Goal: Transaction & Acquisition: Purchase product/service

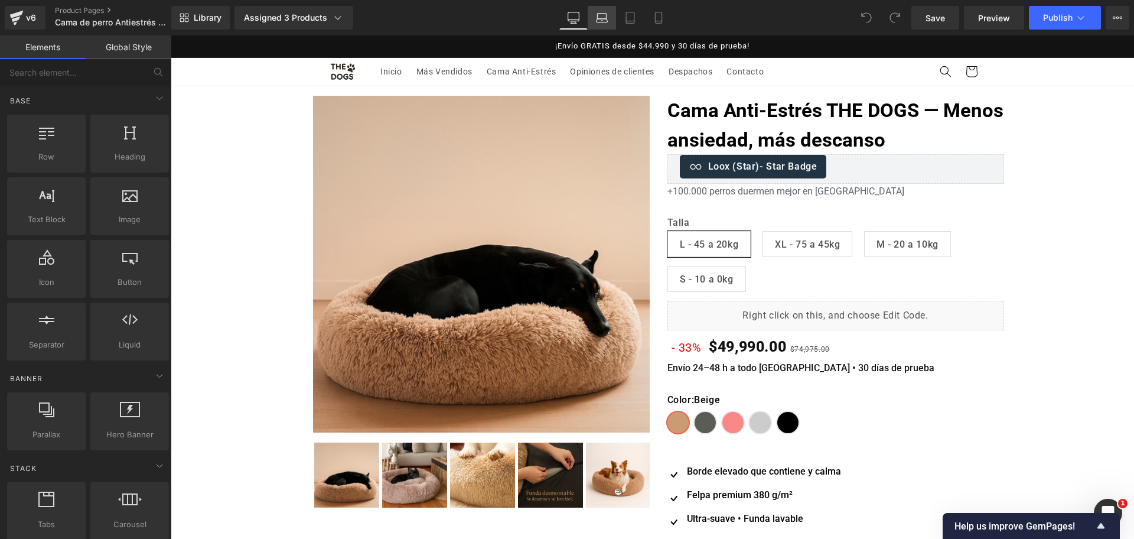
click at [612, 24] on link "Laptop" at bounding box center [602, 18] width 28 height 24
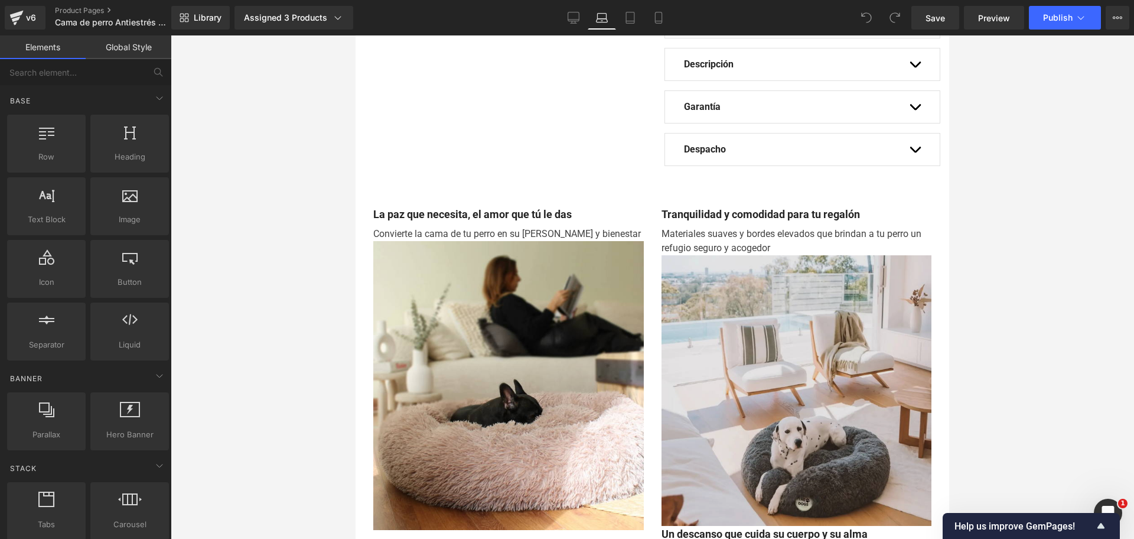
scroll to position [886, 0]
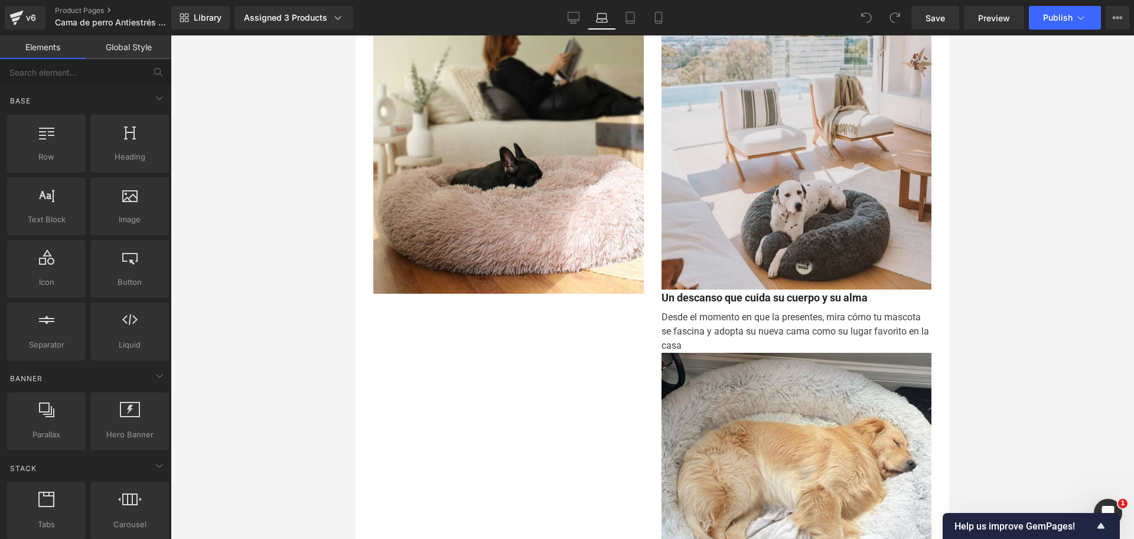
click at [717, 180] on img at bounding box center [797, 154] width 271 height 271
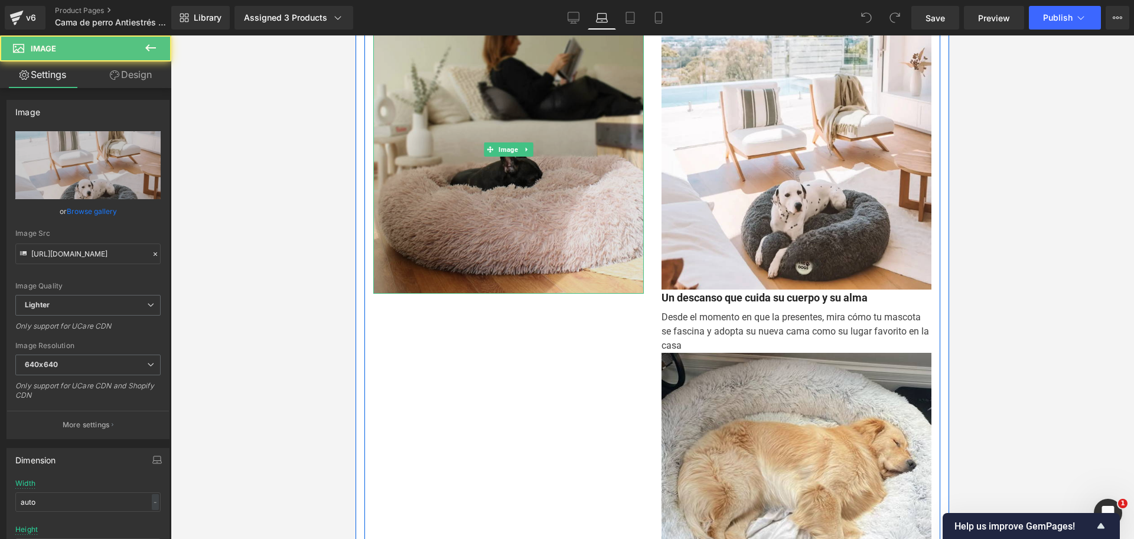
click at [556, 144] on img at bounding box center [508, 149] width 271 height 289
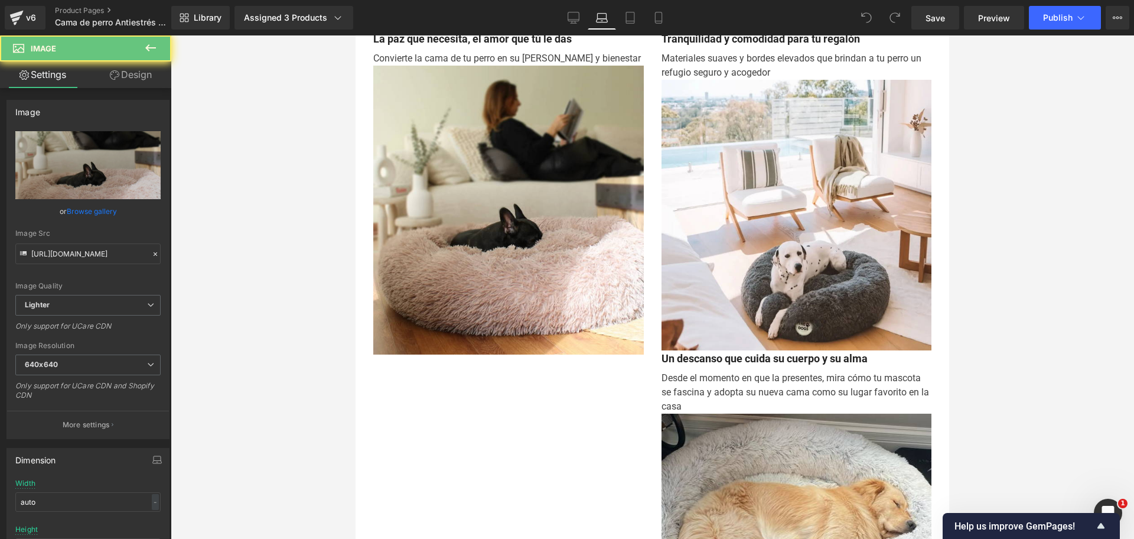
scroll to position [738, 0]
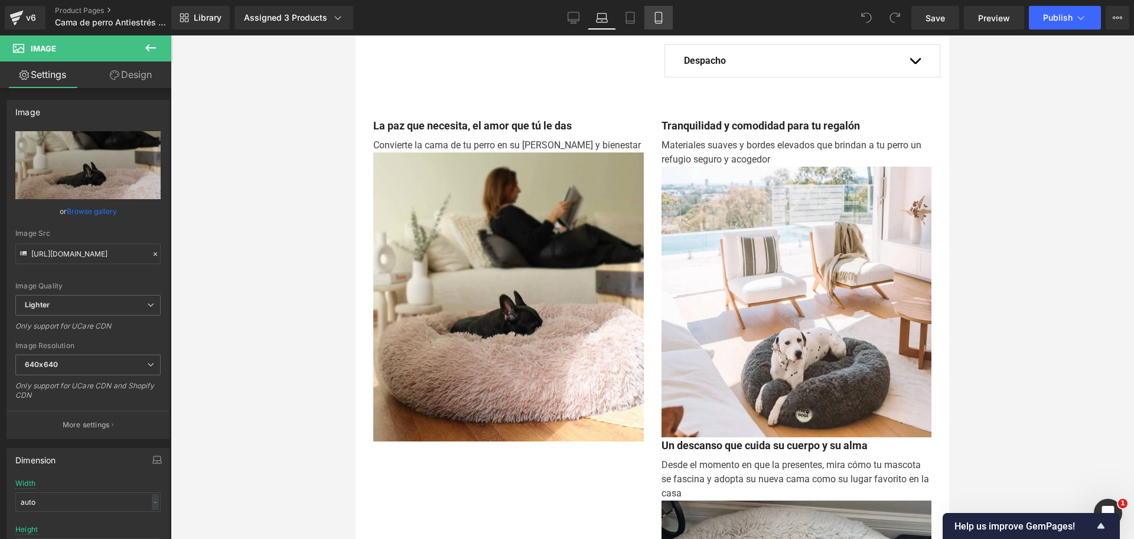
drag, startPoint x: 165, startPoint y: 50, endPoint x: 658, endPoint y: 22, distance: 494.1
click at [658, 22] on icon at bounding box center [659, 18] width 12 height 12
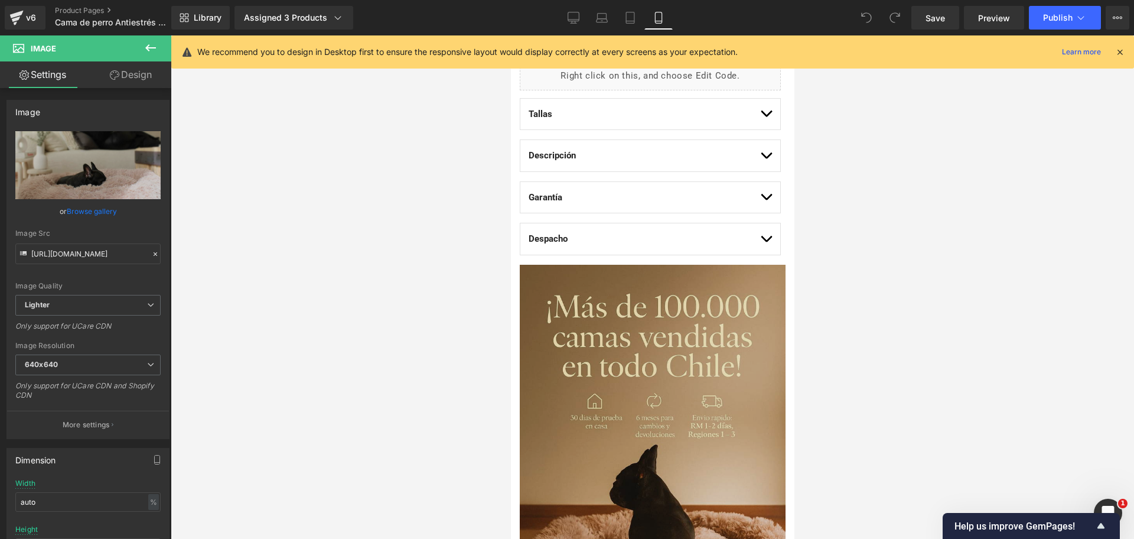
scroll to position [886, 0]
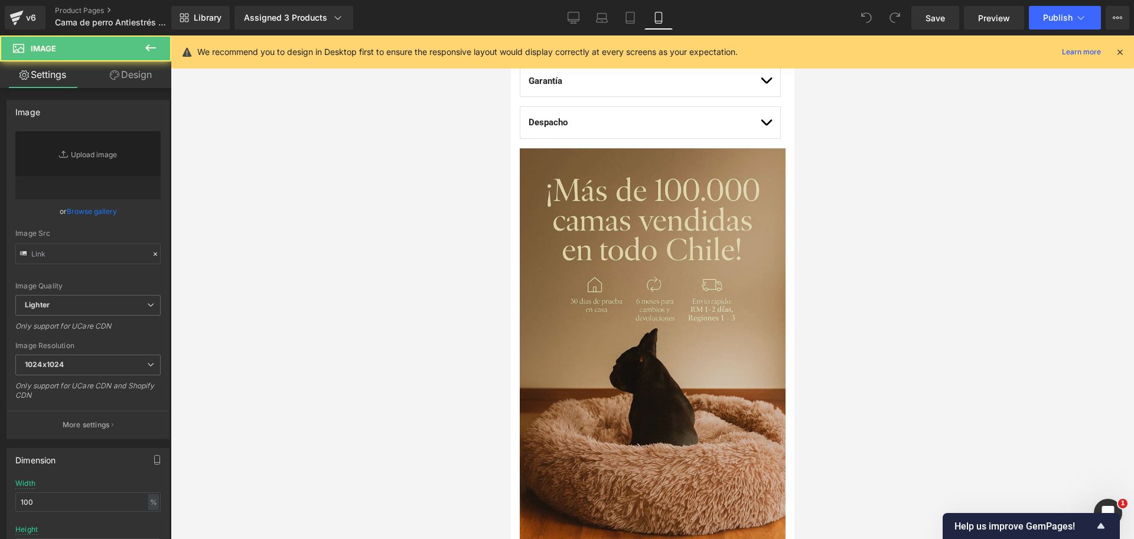
click at [664, 272] on img at bounding box center [652, 347] width 266 height 399
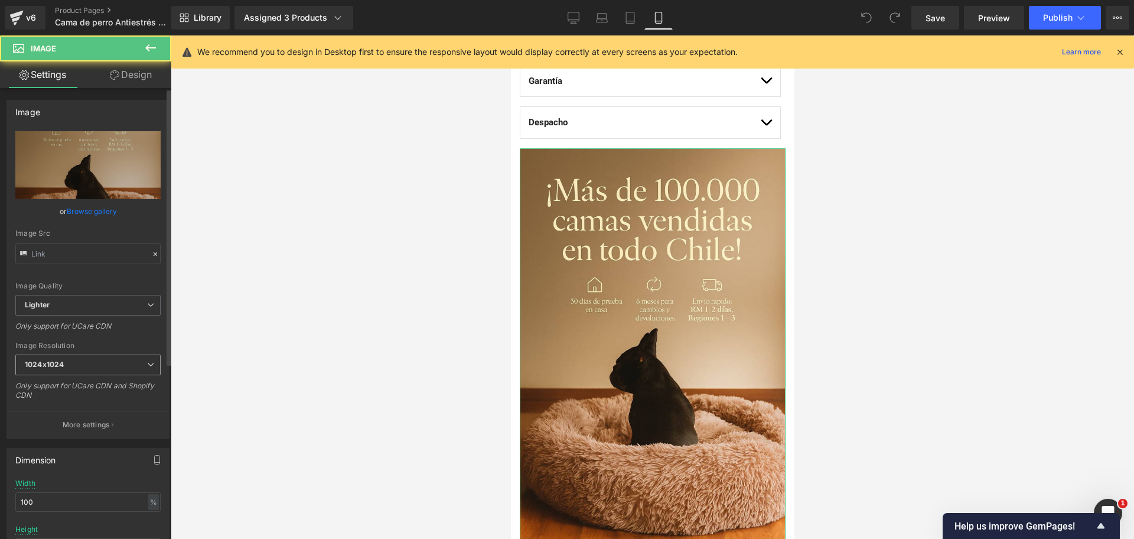
click at [125, 377] on div "1024x1024 100x100 240x240 480x480 576x576 640x640 768x768 800x800 960x960 1024x…" at bounding box center [87, 367] width 145 height 27
drag, startPoint x: 111, startPoint y: 373, endPoint x: 109, endPoint y: 383, distance: 10.9
click at [109, 372] on span "1024x1024" at bounding box center [87, 364] width 145 height 21
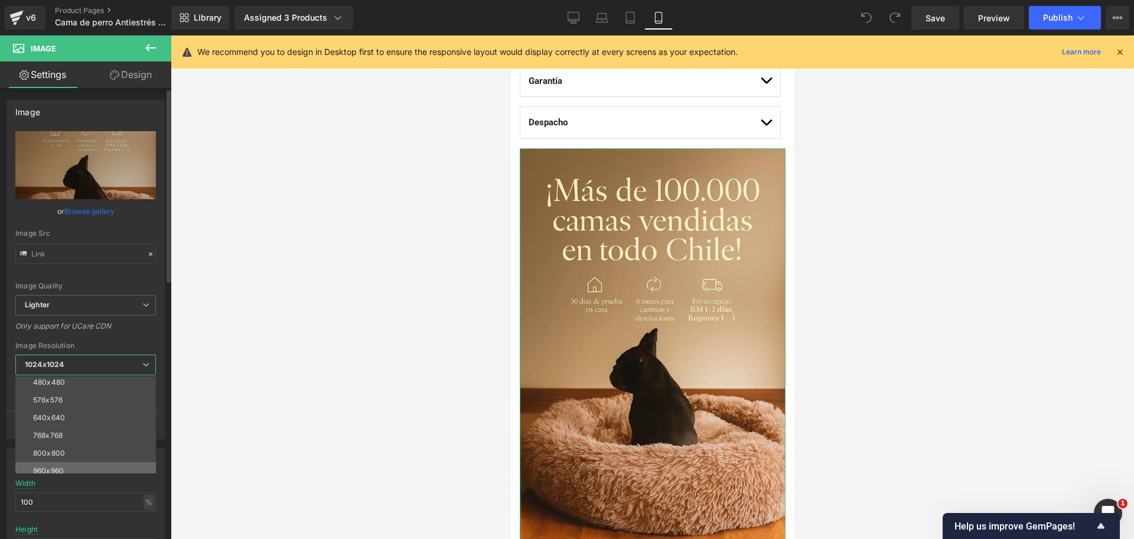
scroll to position [74, 0]
click at [116, 418] on li "800x800" at bounding box center [88, 418] width 146 height 18
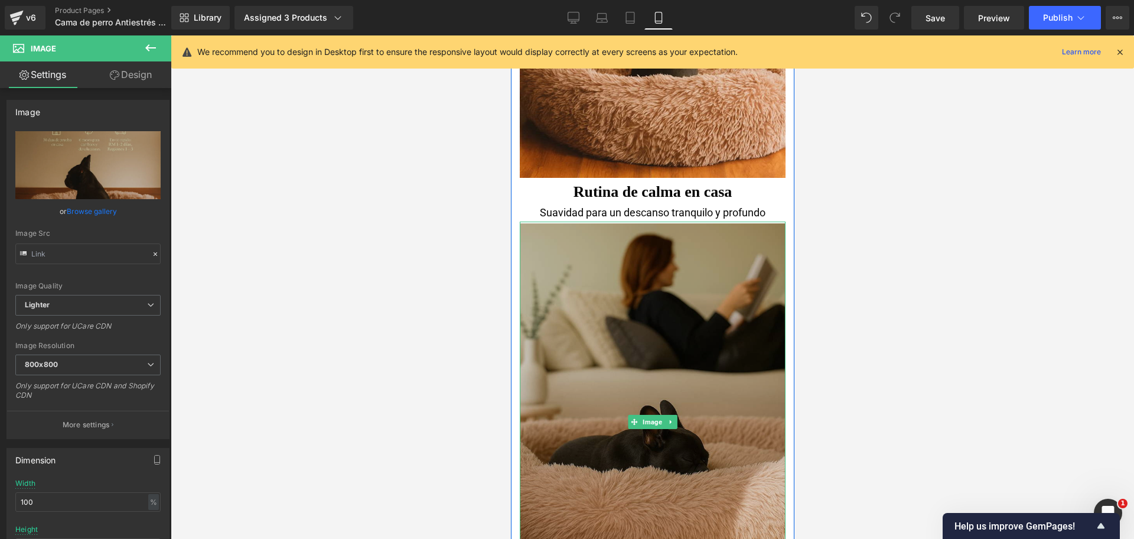
click at [655, 312] on img at bounding box center [652, 422] width 266 height 401
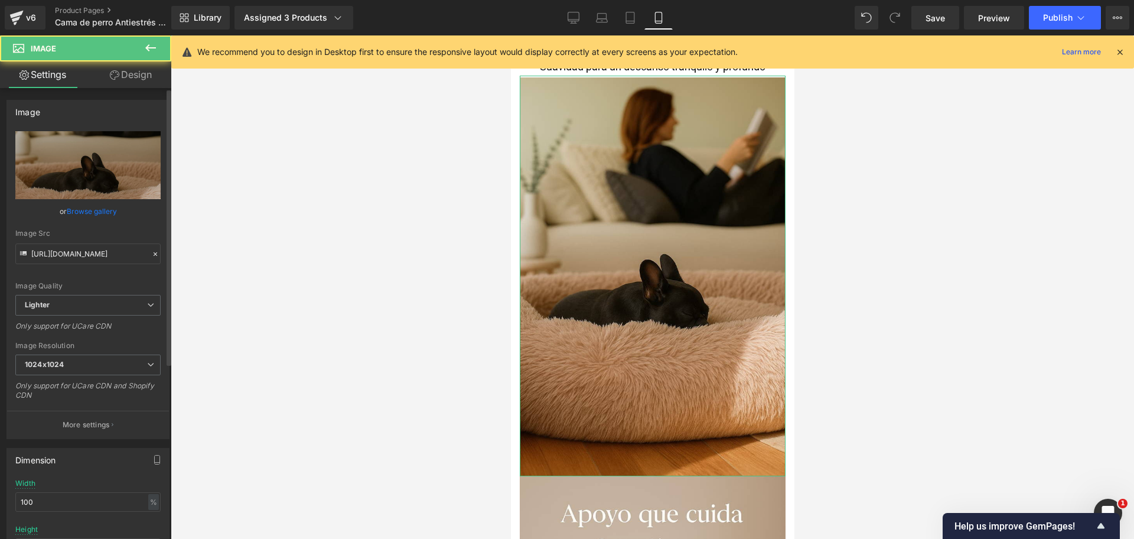
scroll to position [1403, 0]
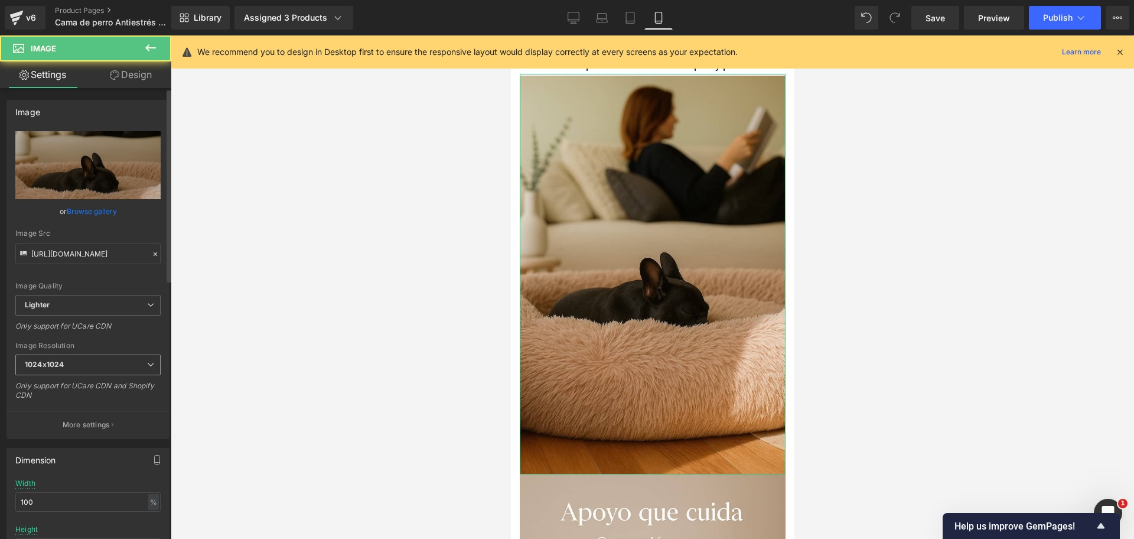
click at [116, 370] on span "1024x1024" at bounding box center [87, 364] width 145 height 21
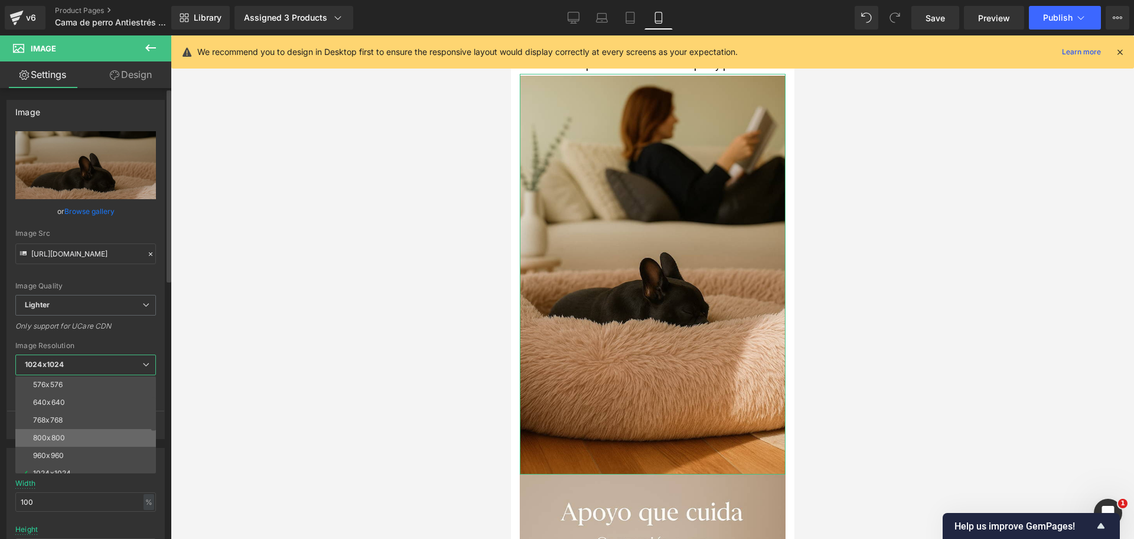
scroll to position [74, 0]
click at [109, 422] on li "800x800" at bounding box center [88, 418] width 146 height 18
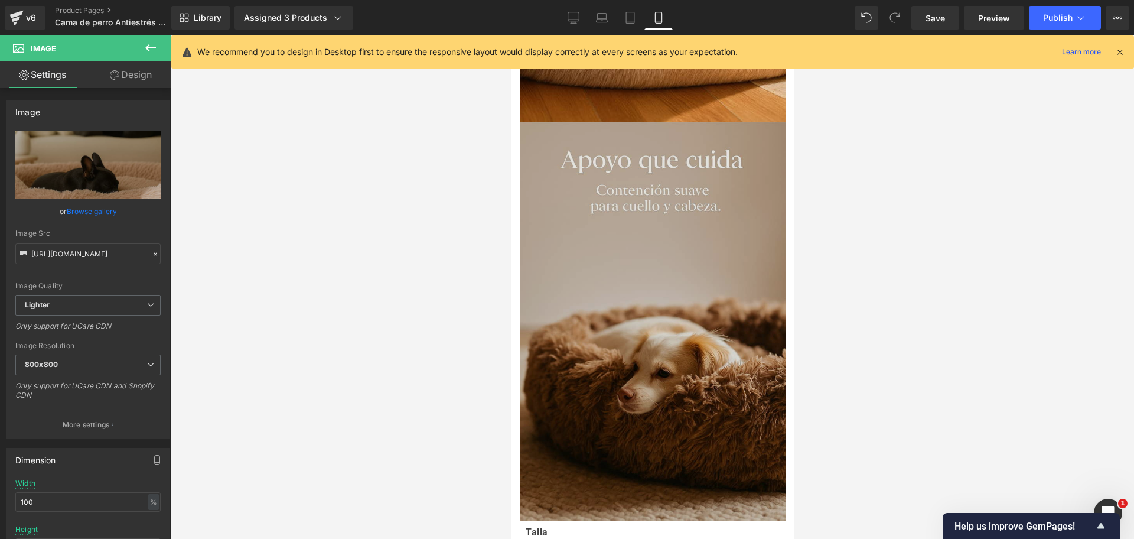
scroll to position [1846, 0]
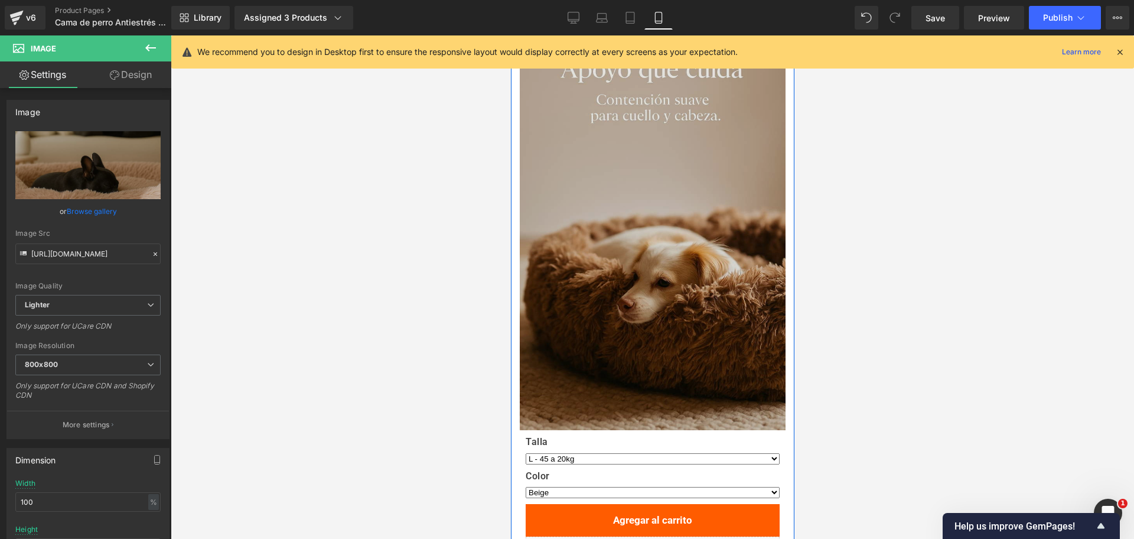
click at [643, 213] on img at bounding box center [652, 231] width 266 height 399
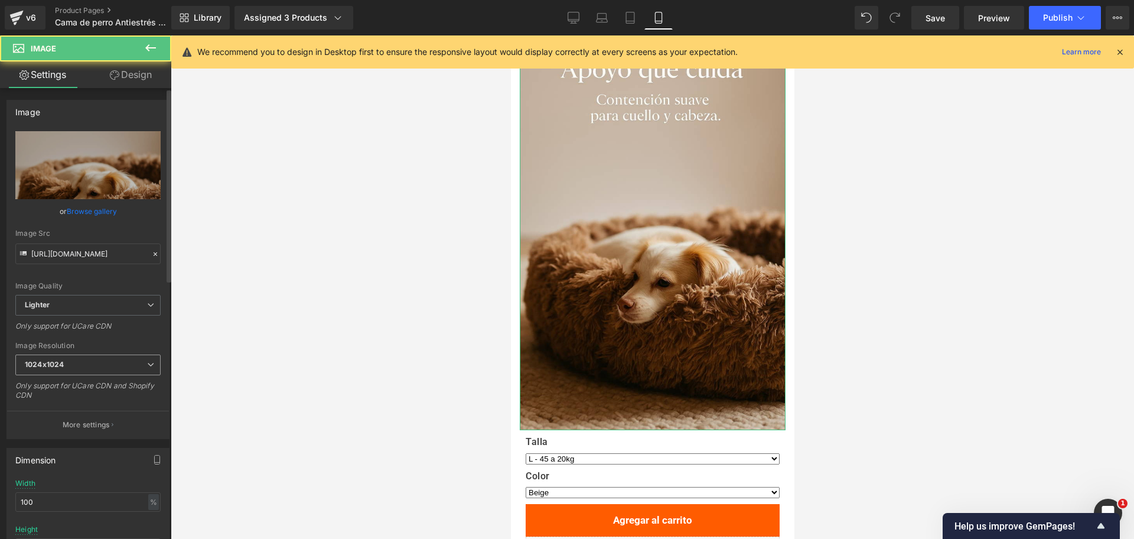
click at [104, 364] on span "1024x1024" at bounding box center [87, 364] width 145 height 21
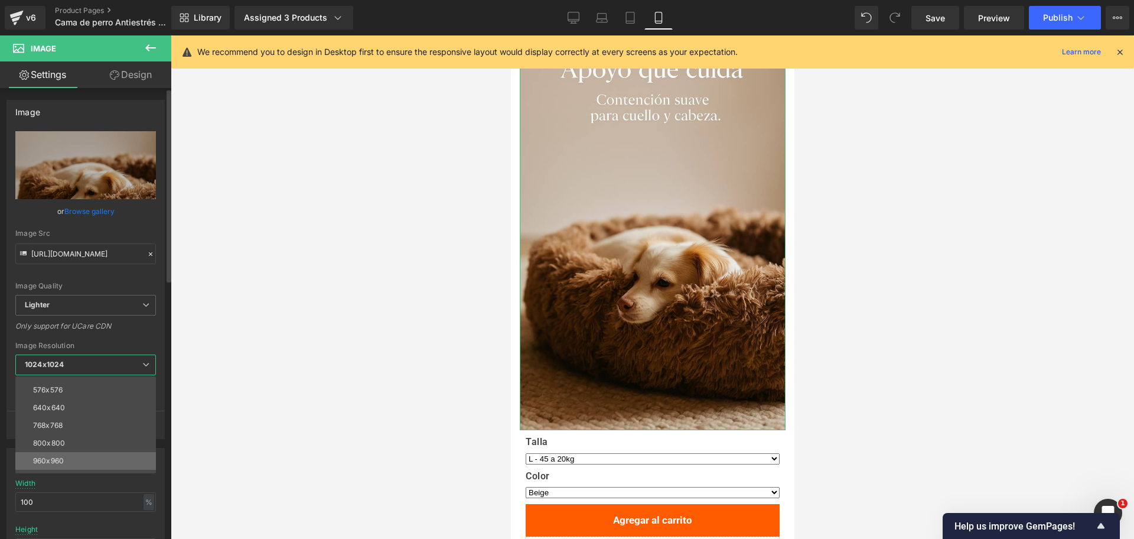
scroll to position [74, 0]
click at [144, 416] on li "800x800" at bounding box center [88, 418] width 146 height 18
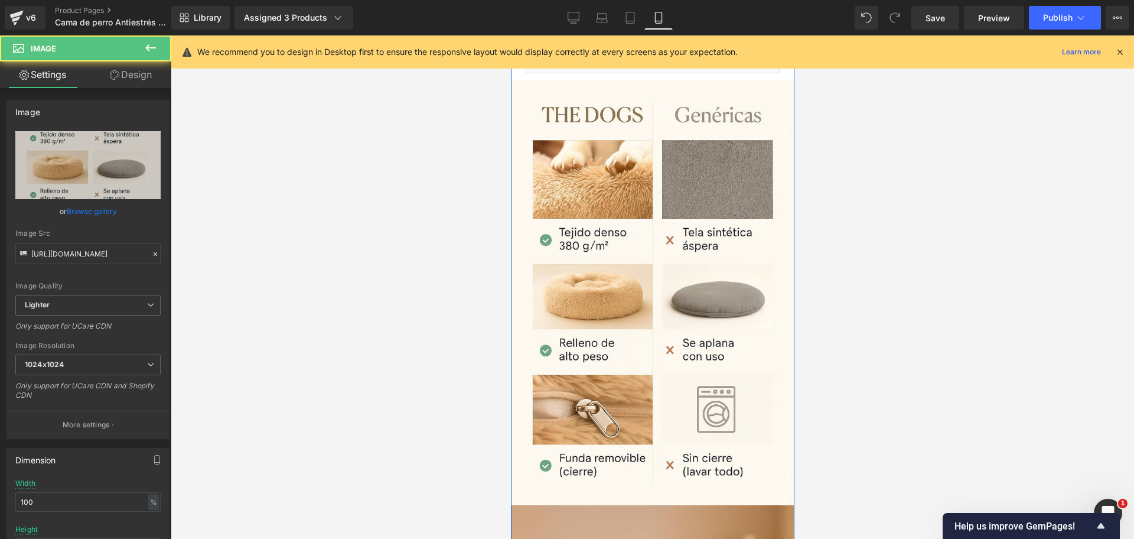
click at [667, 191] on img at bounding box center [652, 292] width 284 height 425
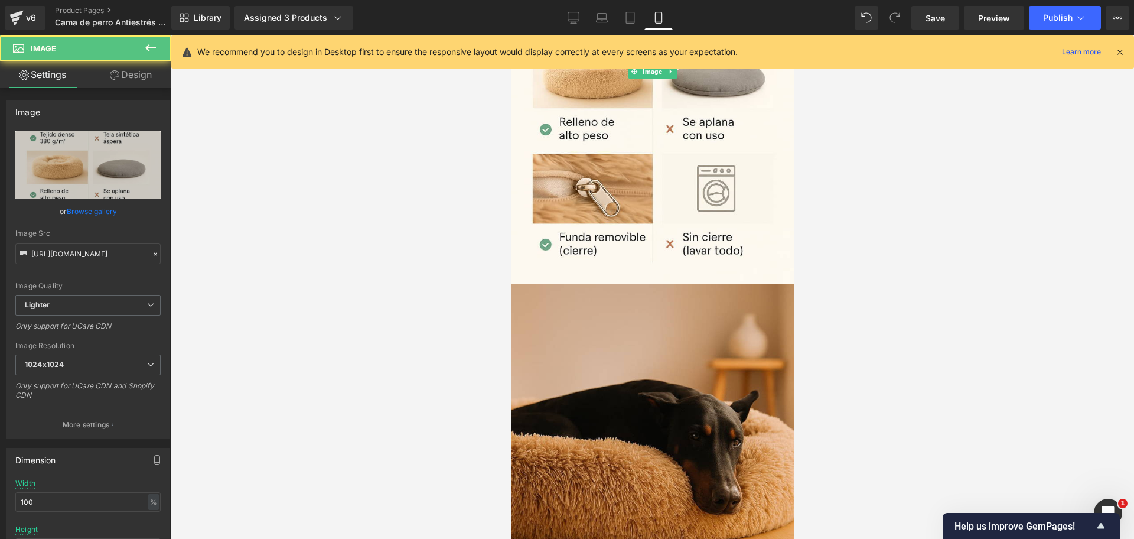
scroll to position [3249, 0]
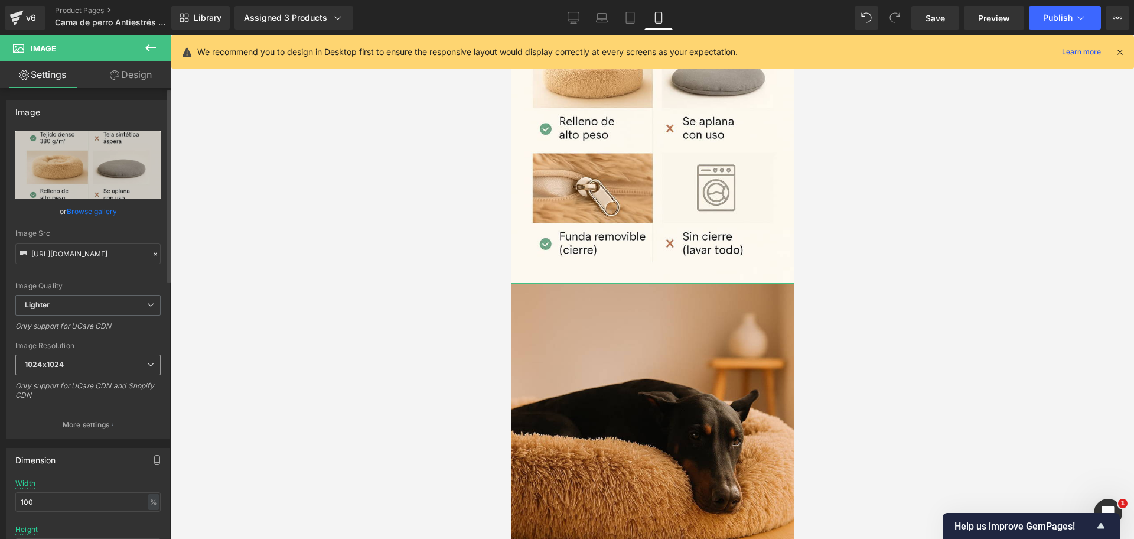
click at [119, 372] on span "1024x1024" at bounding box center [87, 364] width 145 height 21
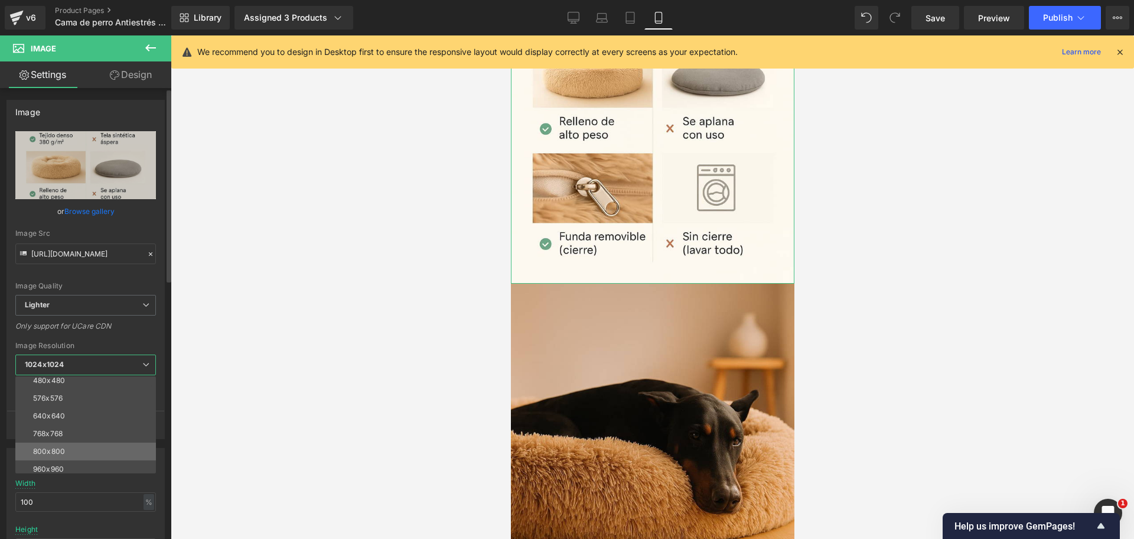
scroll to position [74, 0]
drag, startPoint x: 118, startPoint y: 414, endPoint x: 192, endPoint y: 411, distance: 74.5
click at [117, 414] on li "800x800" at bounding box center [88, 418] width 146 height 18
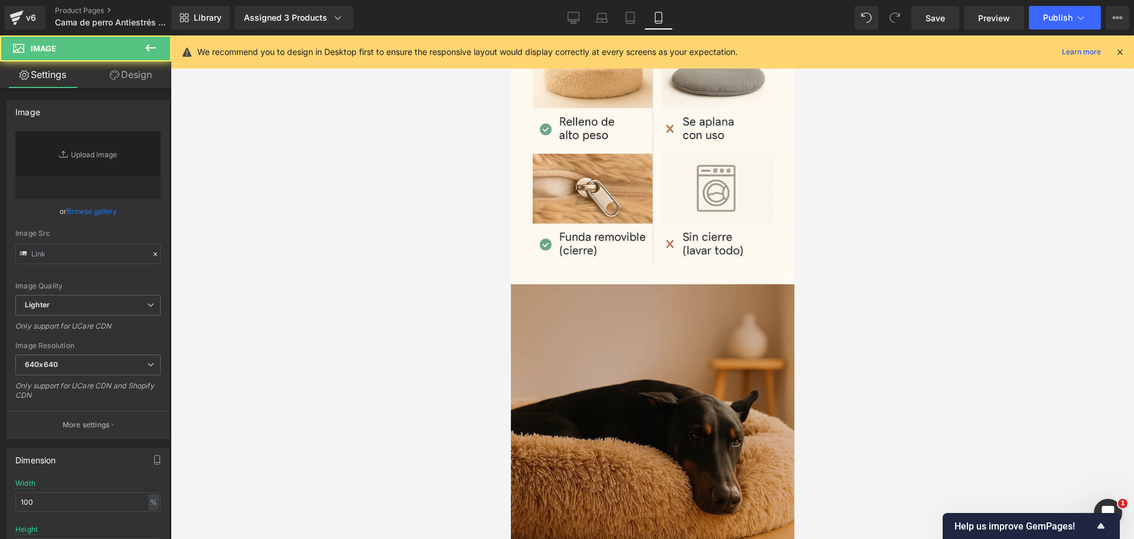
click at [623, 337] on img at bounding box center [652, 426] width 284 height 284
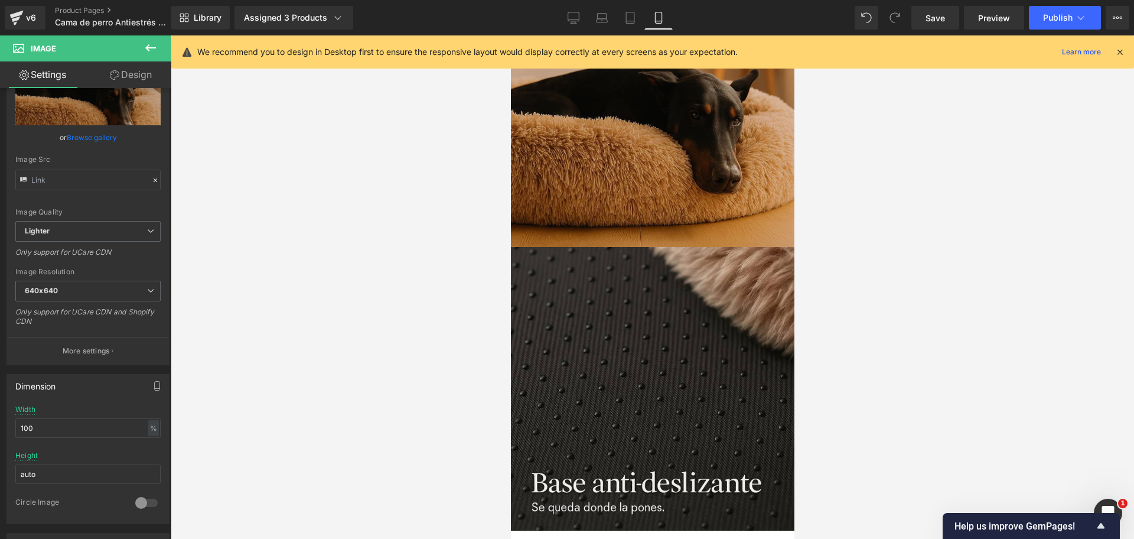
scroll to position [3692, 0]
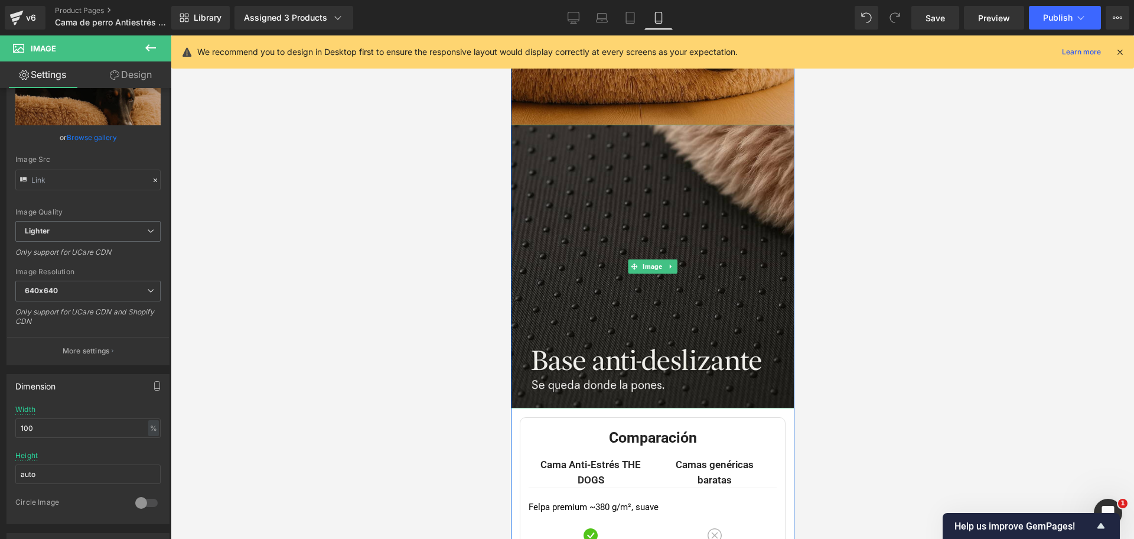
click at [718, 287] on img at bounding box center [652, 267] width 284 height 284
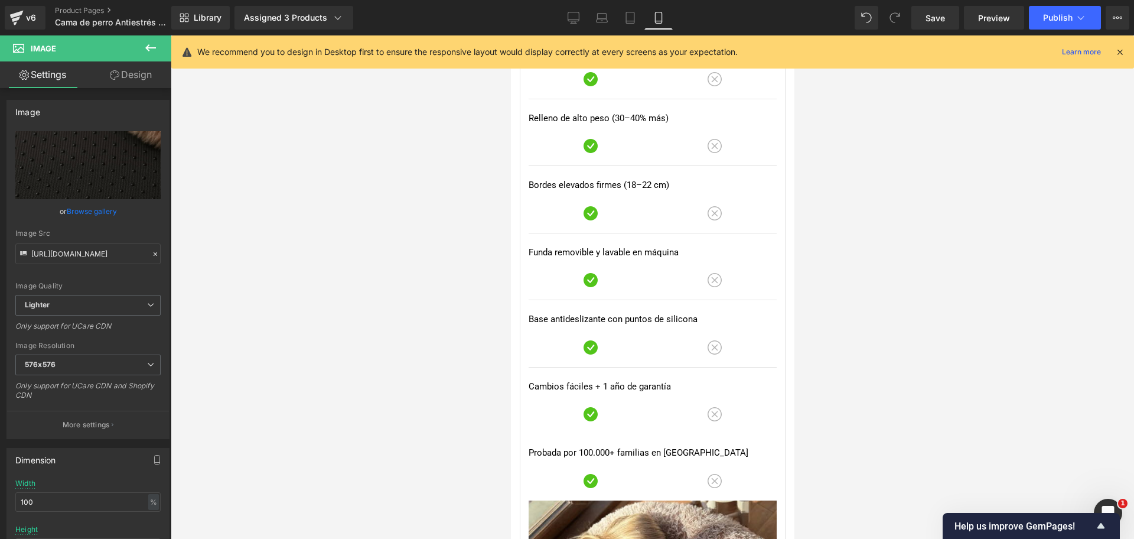
scroll to position [4431, 0]
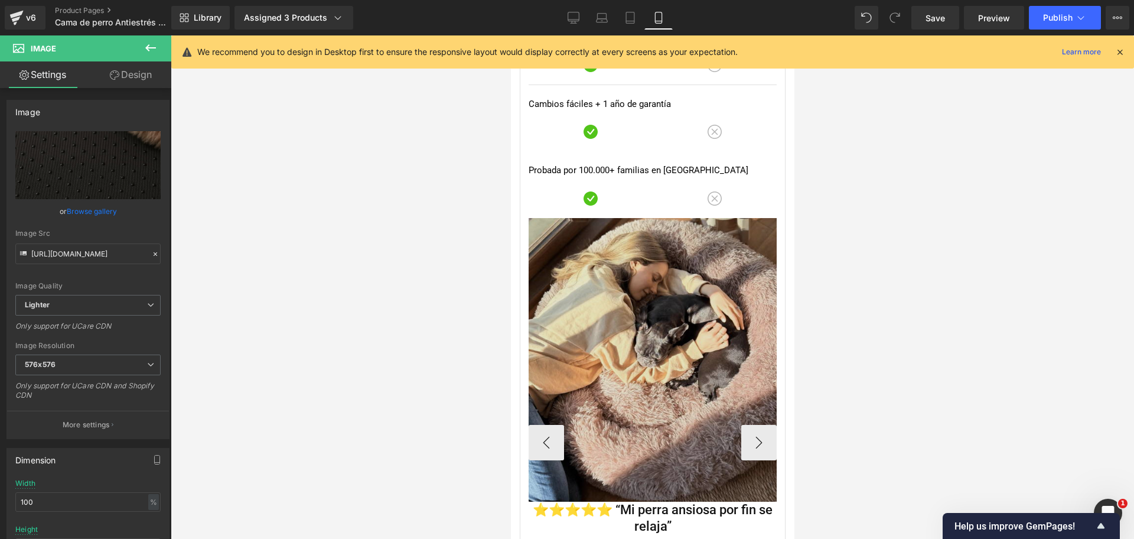
click at [675, 240] on img at bounding box center [652, 360] width 248 height 284
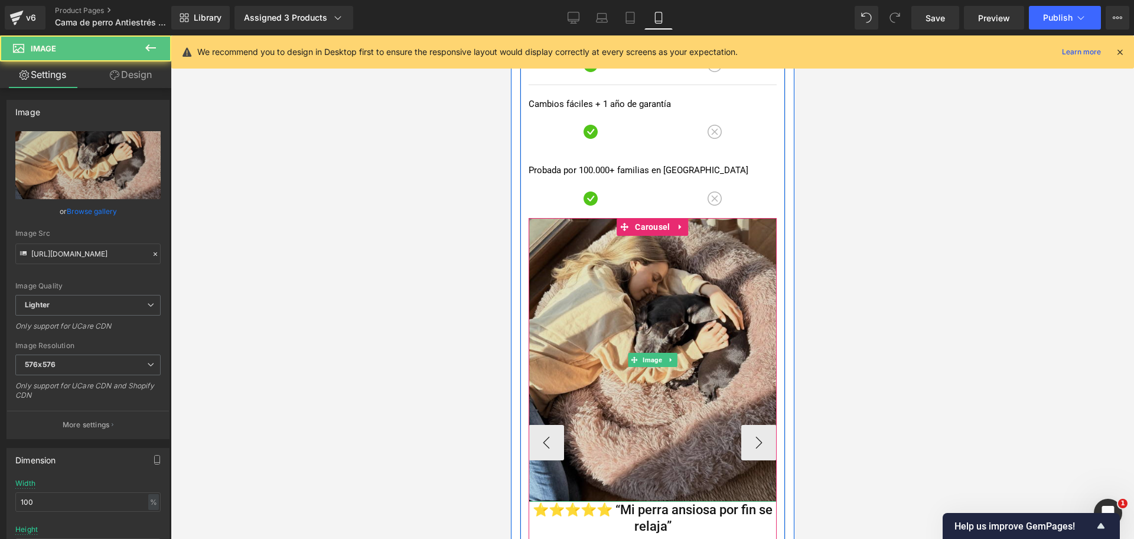
click at [660, 279] on img at bounding box center [652, 360] width 248 height 284
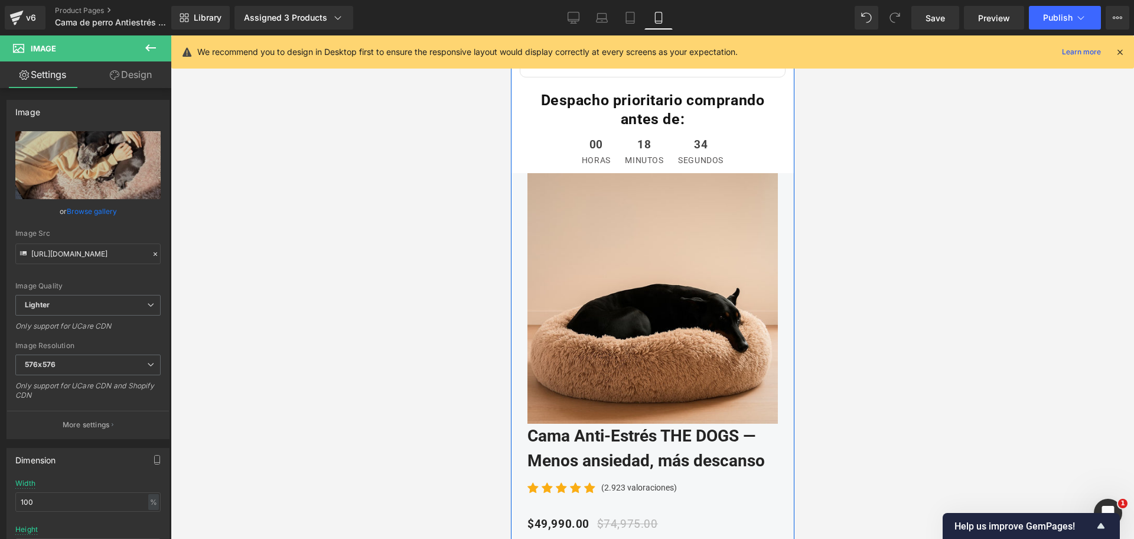
click at [659, 279] on div "Sale Off (P) Image" at bounding box center [652, 298] width 250 height 250
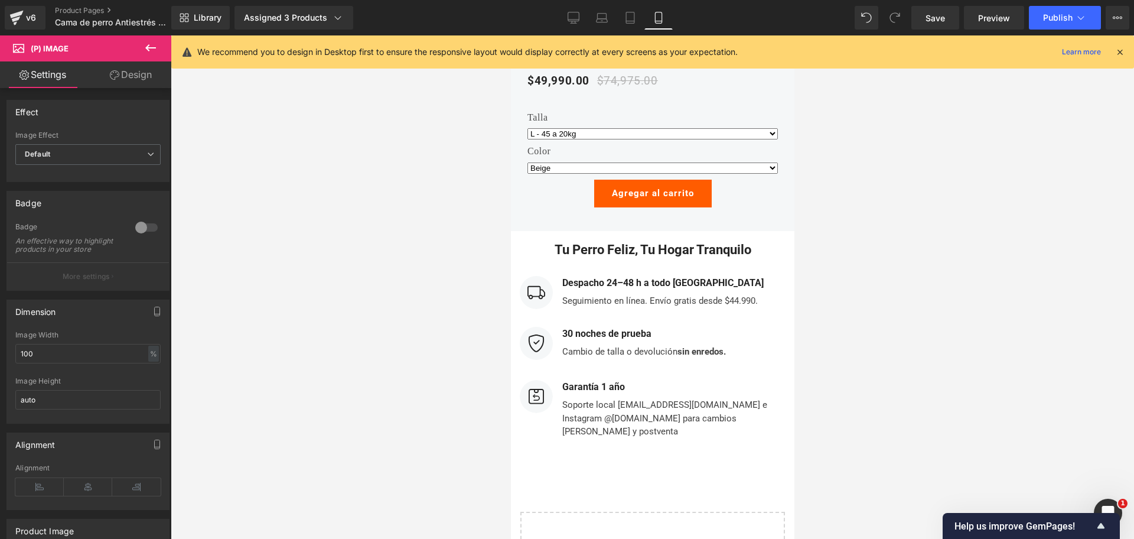
scroll to position [5095, 0]
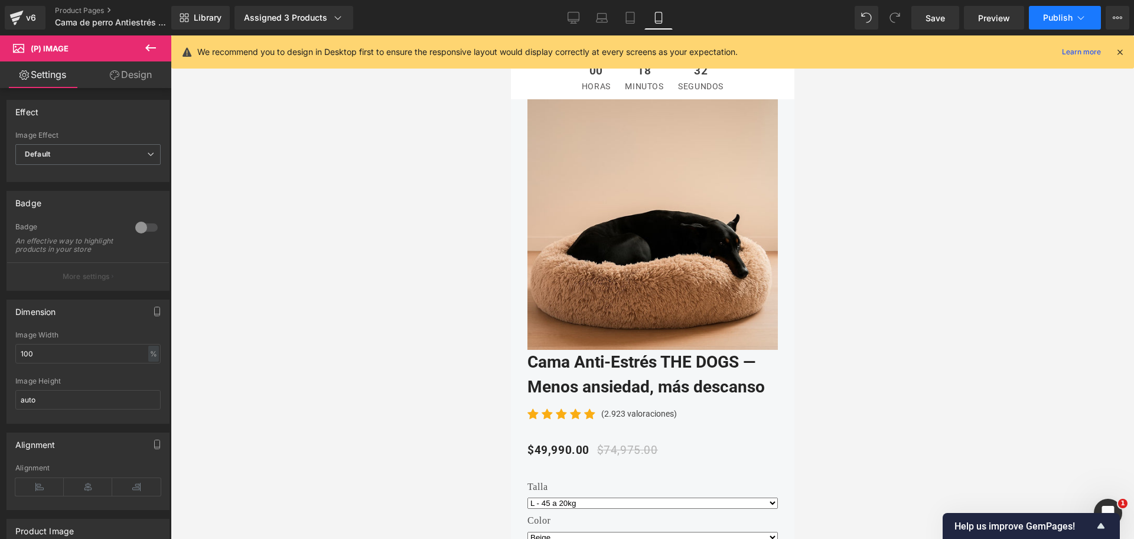
click at [1076, 15] on icon at bounding box center [1081, 18] width 12 height 12
click at [588, 21] on div "Desktop Laptop Tablet Mobile" at bounding box center [615, 18] width 113 height 24
click at [571, 16] on icon at bounding box center [574, 18] width 12 height 12
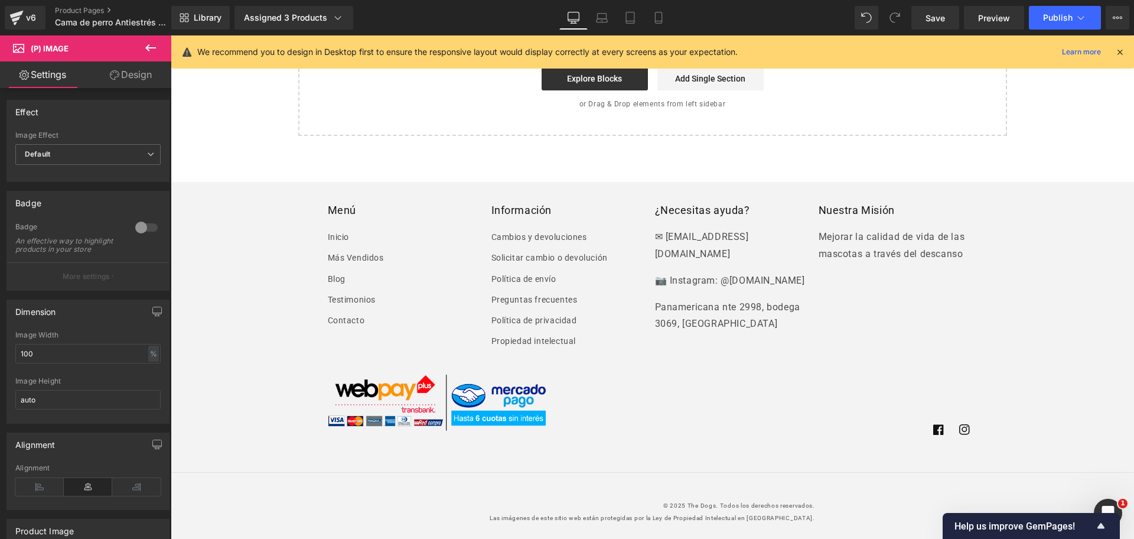
scroll to position [2192, 0]
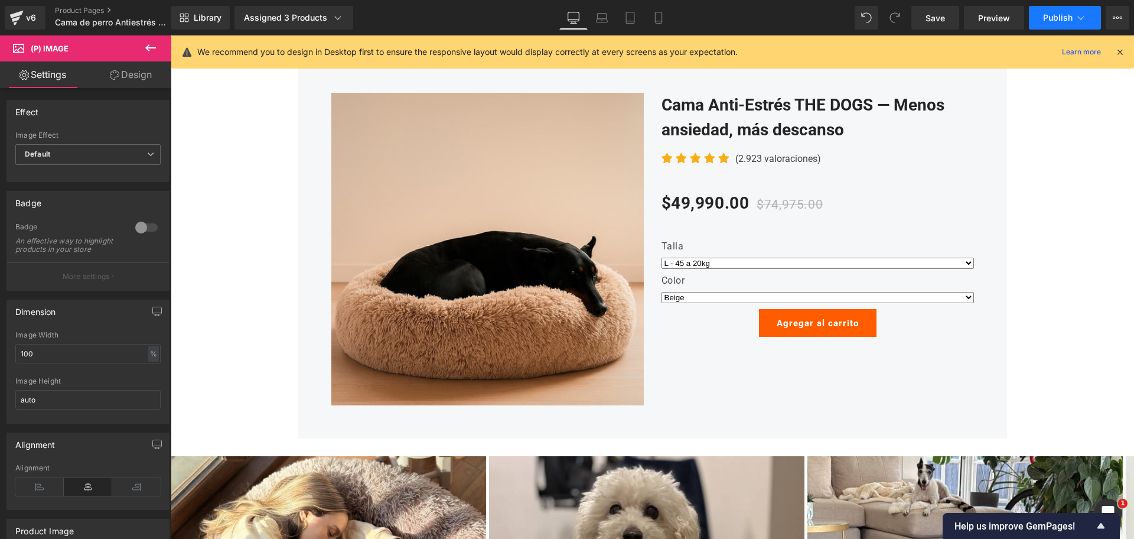
click at [1085, 22] on icon at bounding box center [1081, 18] width 12 height 12
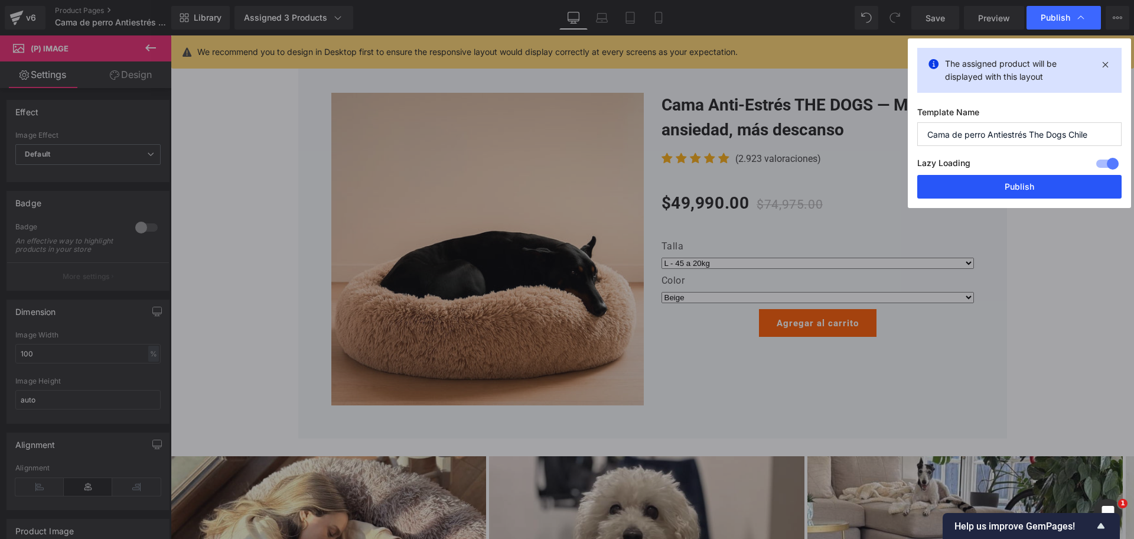
drag, startPoint x: 1006, startPoint y: 169, endPoint x: 1001, endPoint y: 186, distance: 17.9
click at [1006, 171] on div "Lazy Loading Build Upgrade plan to unlock" at bounding box center [1019, 164] width 204 height 19
drag, startPoint x: 1001, startPoint y: 189, endPoint x: 743, endPoint y: 346, distance: 301.9
click at [1001, 190] on button "Publish" at bounding box center [1019, 187] width 204 height 24
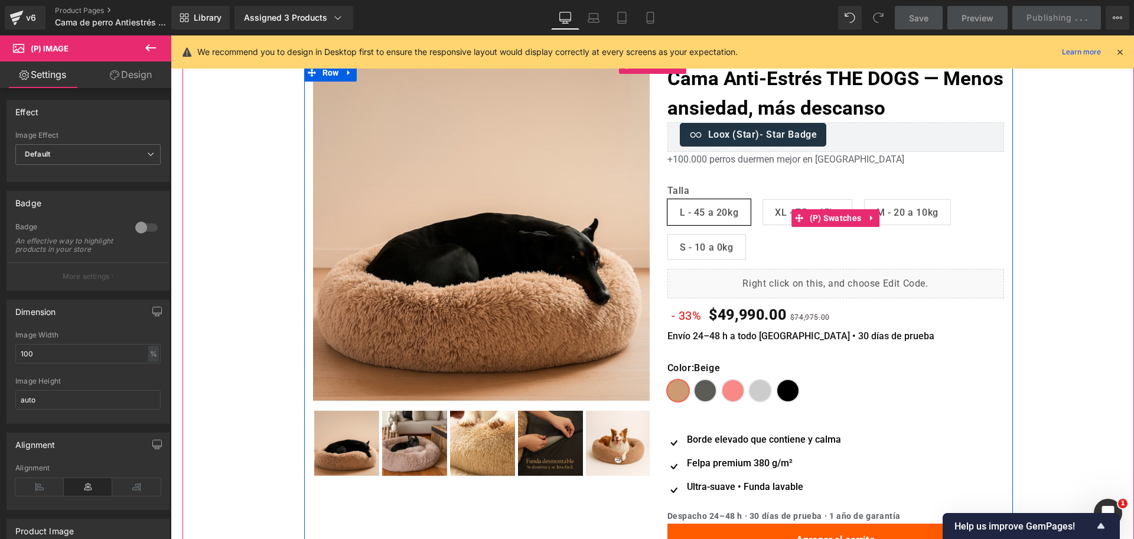
scroll to position [0, 0]
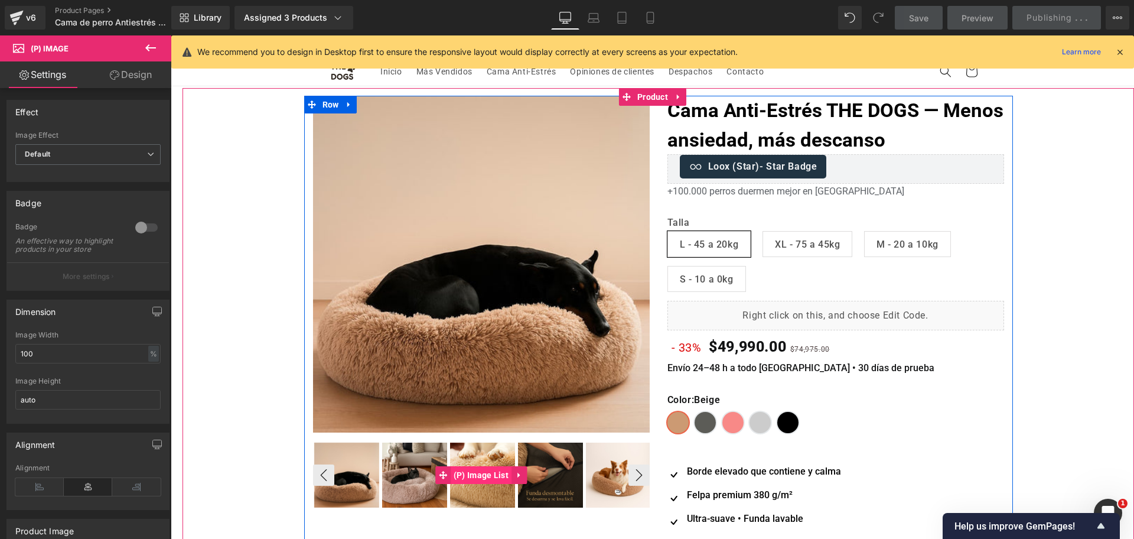
click at [486, 479] on span "(P) Image List" at bounding box center [481, 475] width 61 height 18
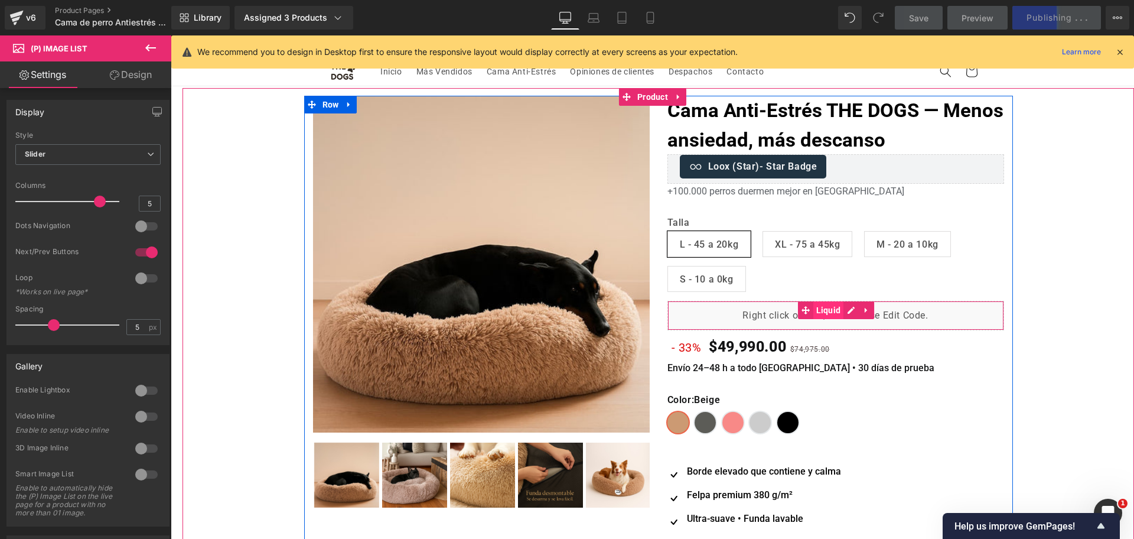
click at [814, 309] on span "Liquid" at bounding box center [829, 310] width 31 height 18
